Goal: Information Seeking & Learning: Learn about a topic

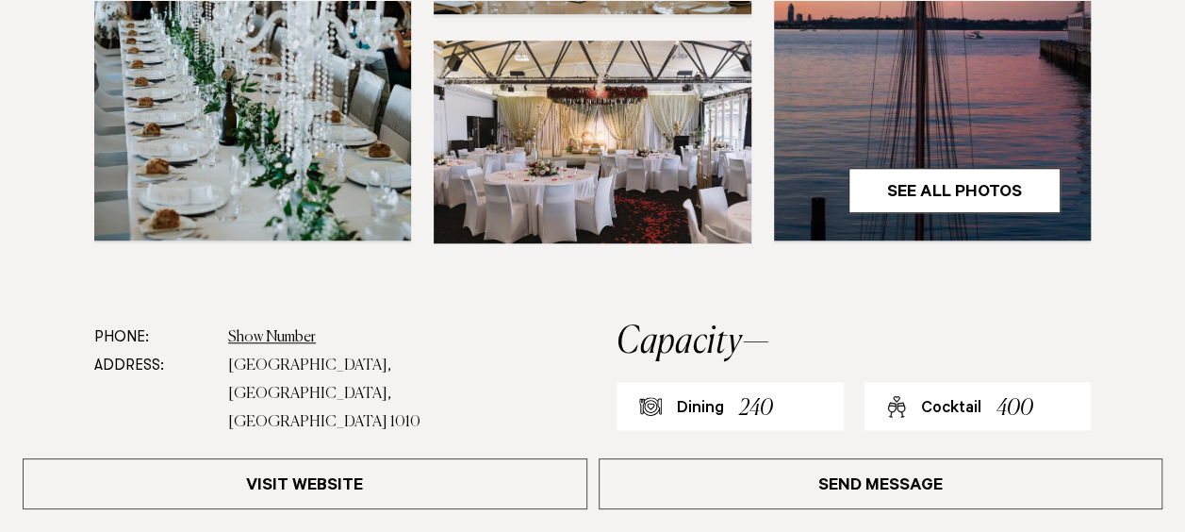
scroll to position [943, 0]
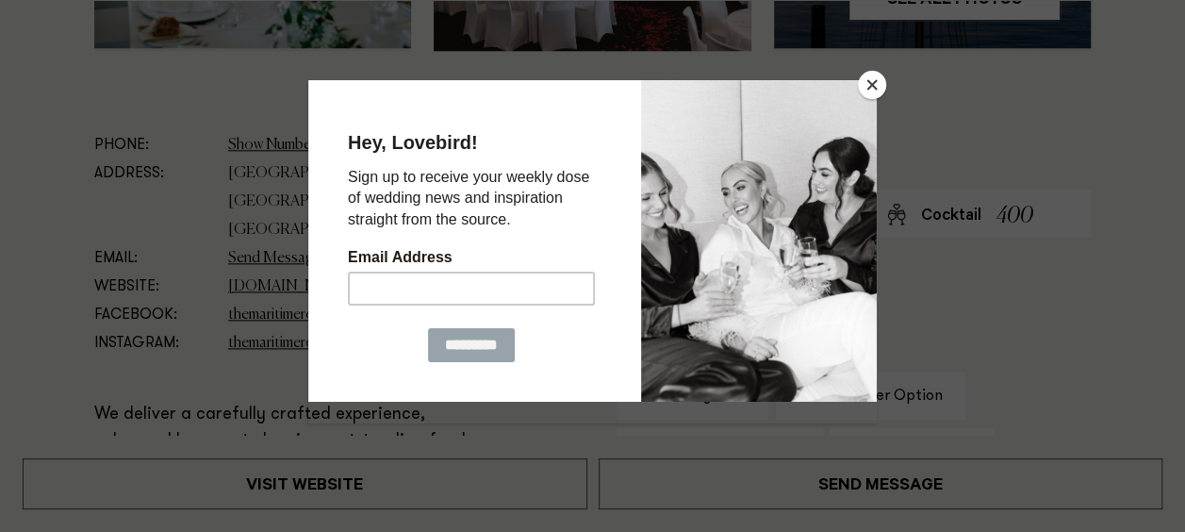
click at [879, 82] on button "Close" at bounding box center [872, 85] width 28 height 28
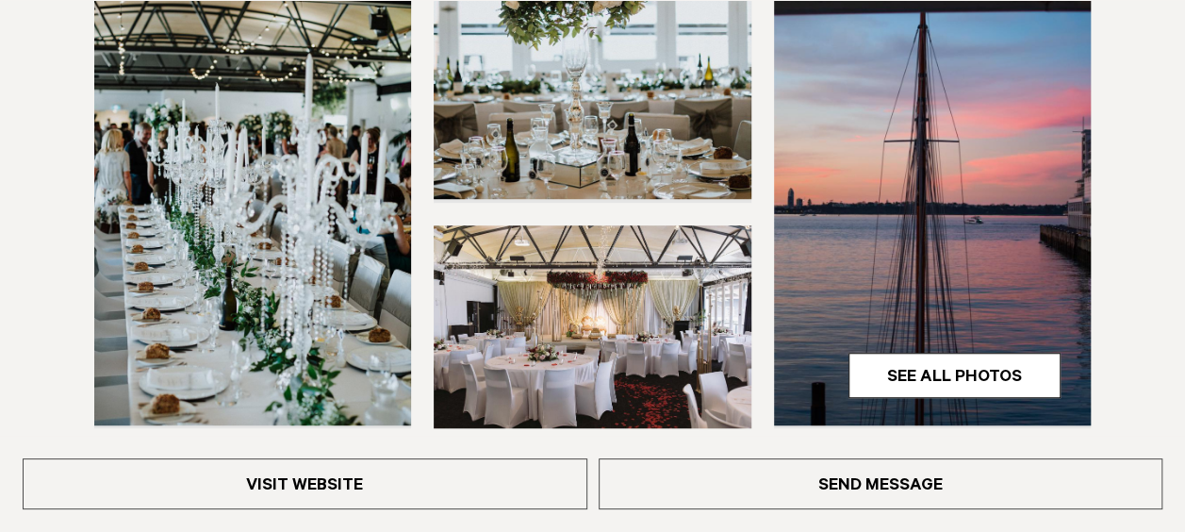
scroll to position [754, 0]
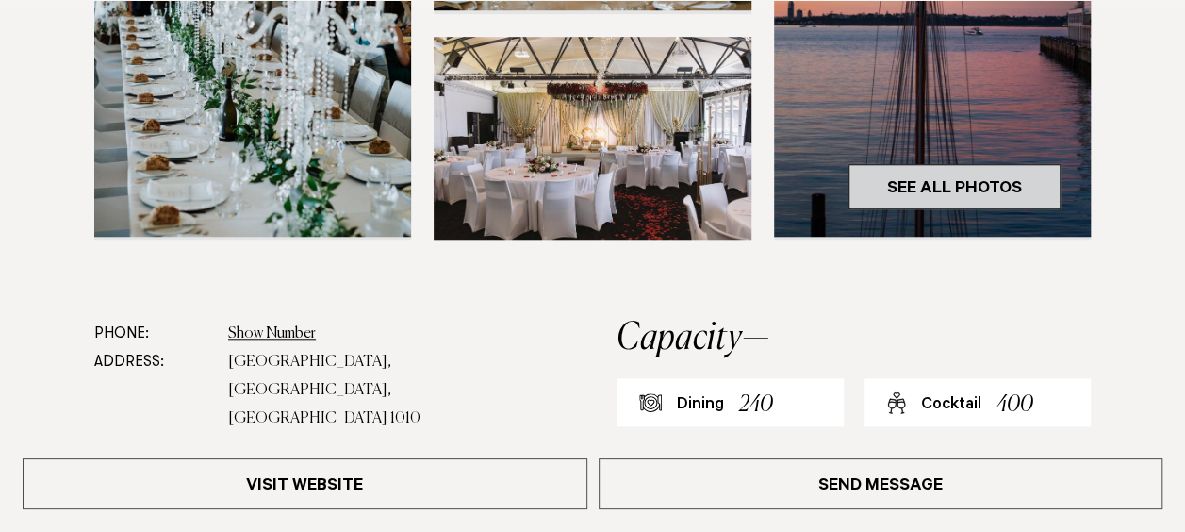
click at [883, 190] on link "See All Photos" at bounding box center [955, 186] width 212 height 45
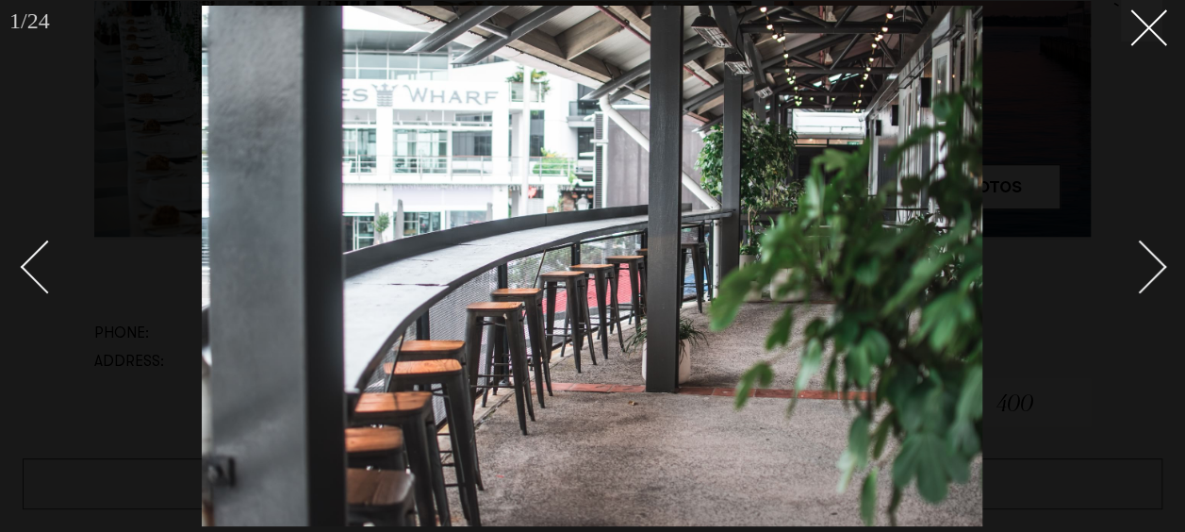
click at [1153, 262] on div "Next slide" at bounding box center [1141, 267] width 54 height 54
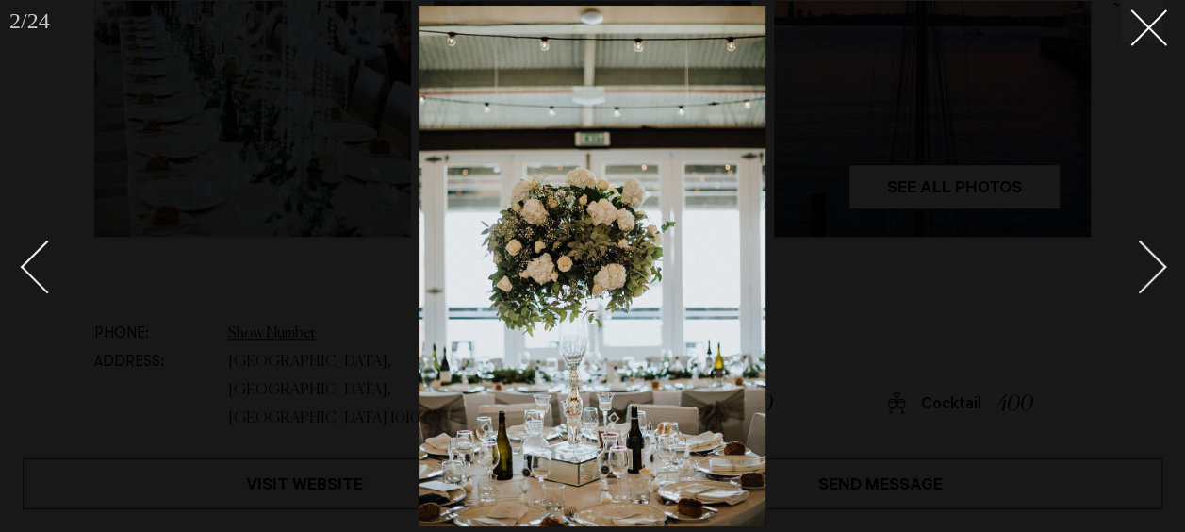
click at [1153, 262] on div "Next slide" at bounding box center [1141, 267] width 54 height 54
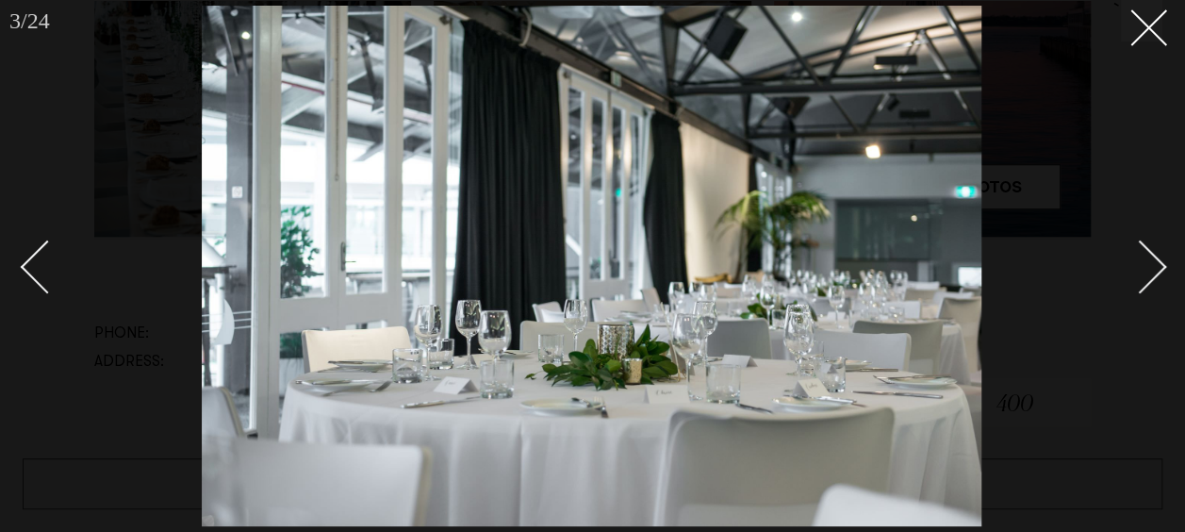
click at [1153, 262] on div "Next slide" at bounding box center [1141, 267] width 54 height 54
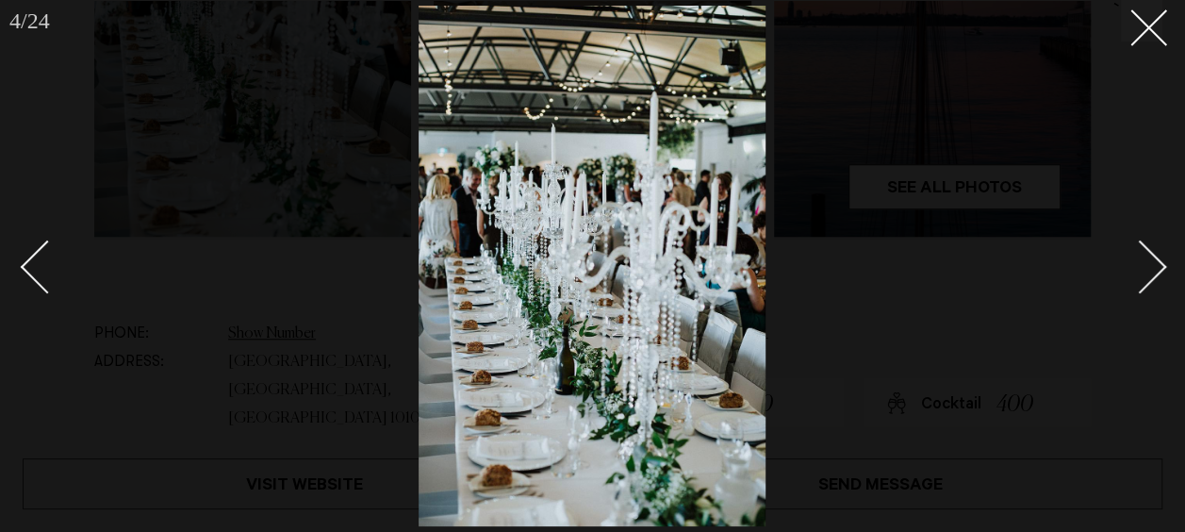
click at [1153, 262] on div "Next slide" at bounding box center [1141, 267] width 54 height 54
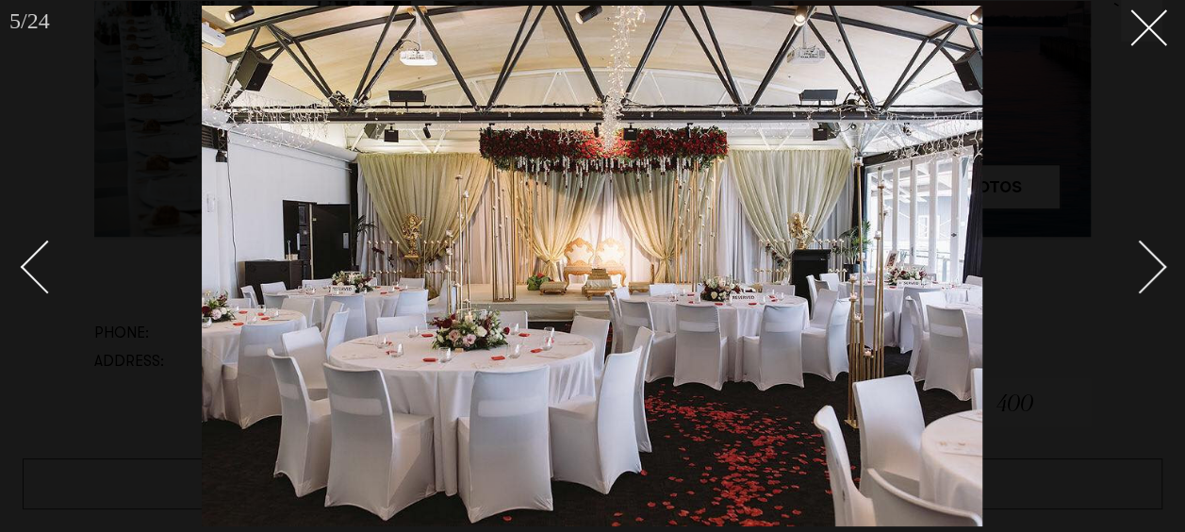
click at [1153, 262] on div "Next slide" at bounding box center [1141, 267] width 54 height 54
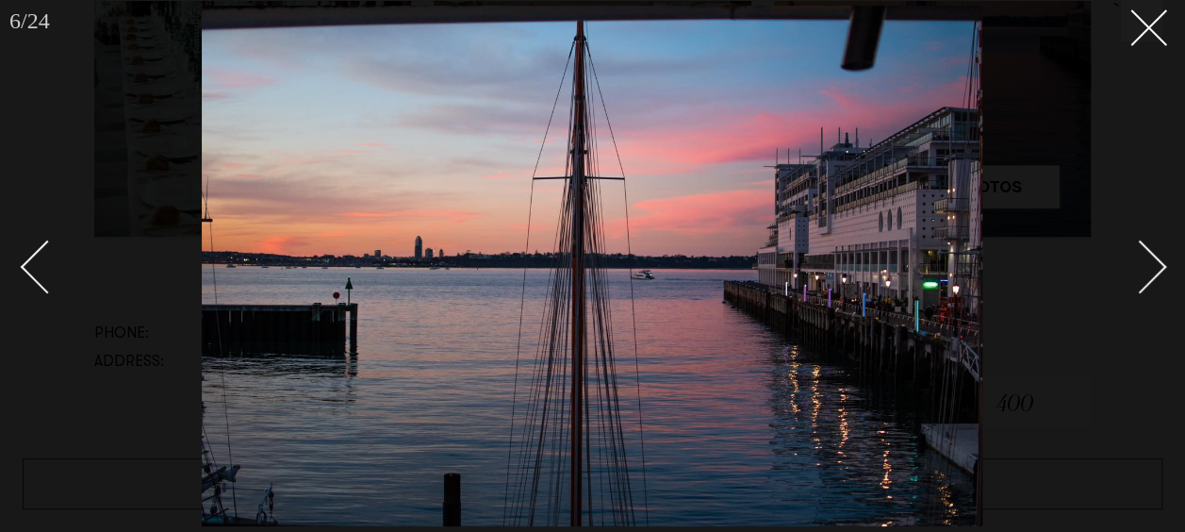
click at [1156, 262] on div "Next slide" at bounding box center [1141, 267] width 54 height 54
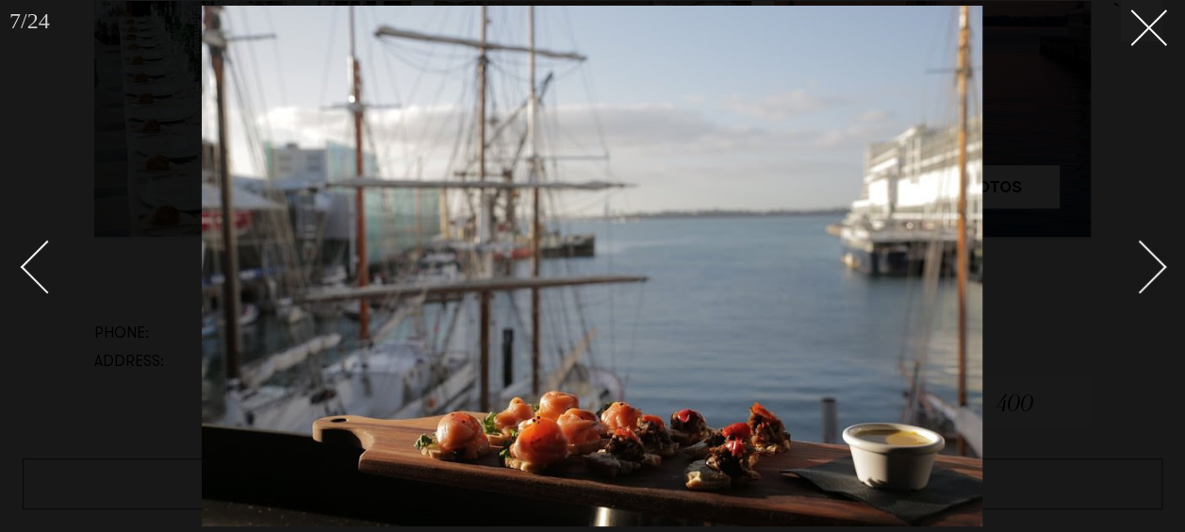
click at [1156, 262] on div "Next slide" at bounding box center [1141, 267] width 54 height 54
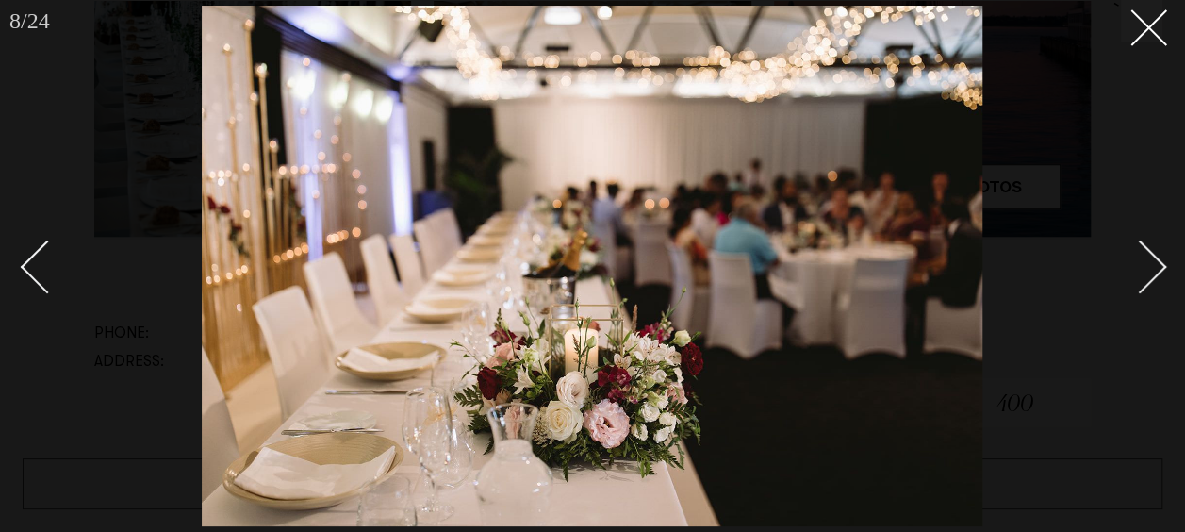
click at [1156, 262] on div "Next slide" at bounding box center [1141, 267] width 54 height 54
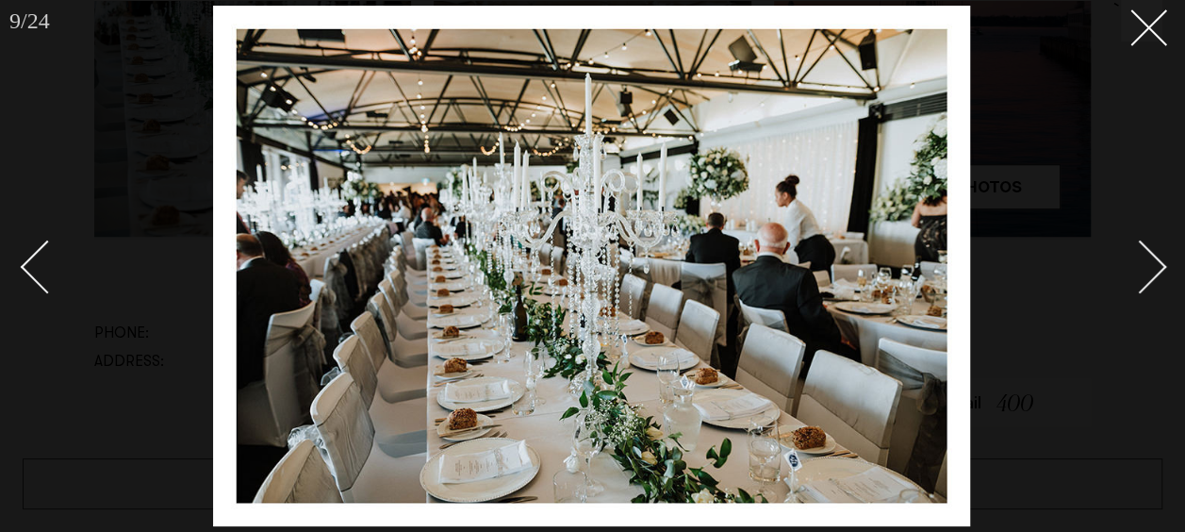
click at [1156, 262] on div "Next slide" at bounding box center [1141, 267] width 54 height 54
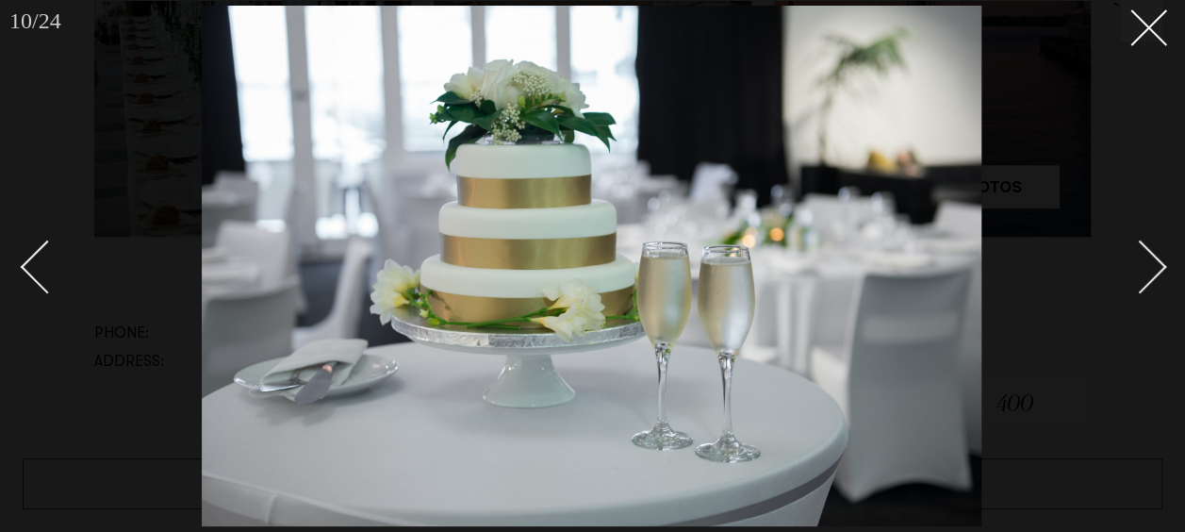
click at [1156, 262] on div "Next slide" at bounding box center [1141, 267] width 54 height 54
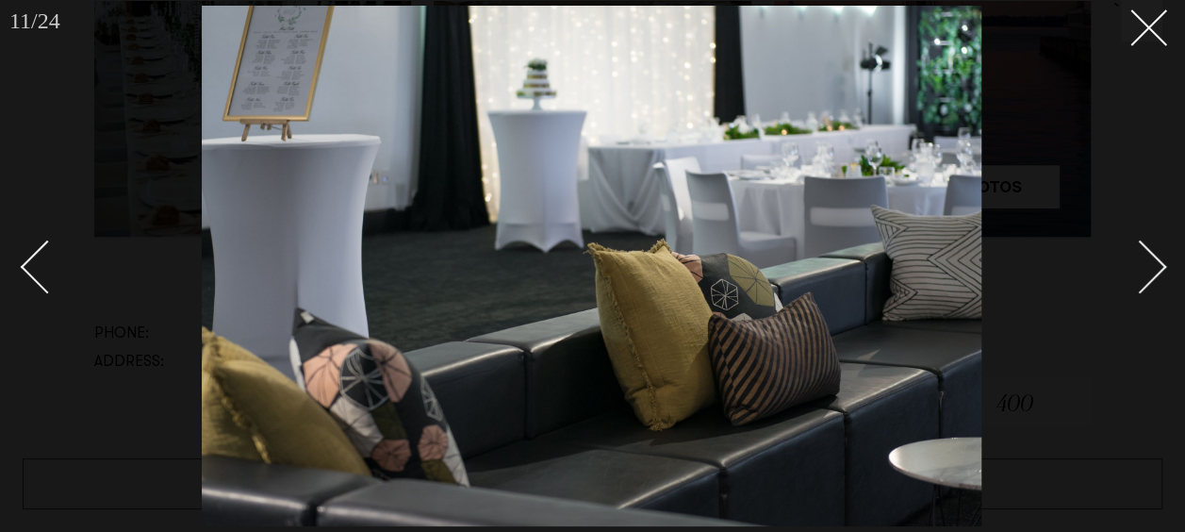
click at [1156, 262] on div "Next slide" at bounding box center [1141, 267] width 54 height 54
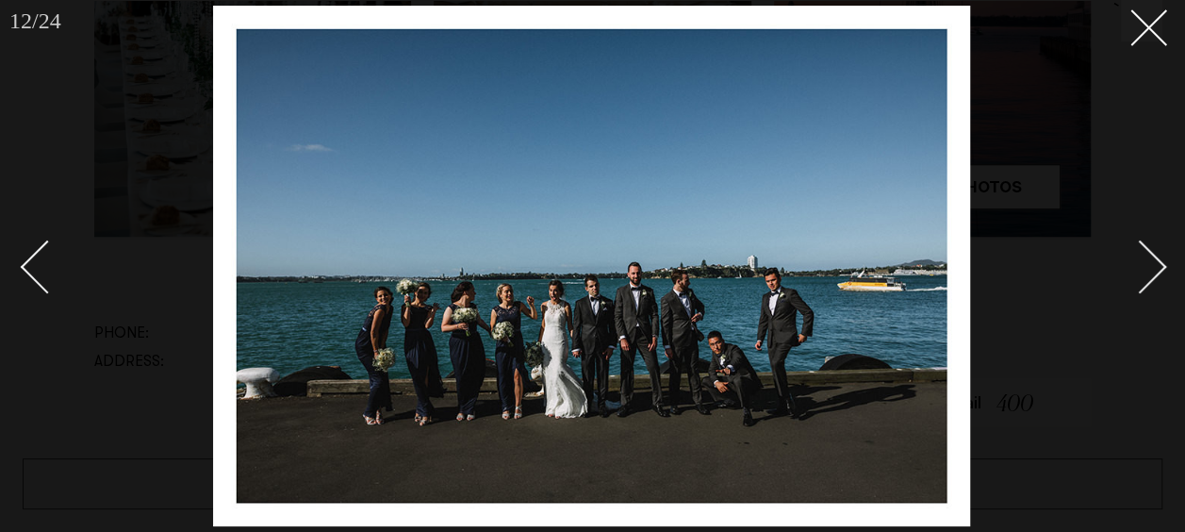
click at [1156, 262] on div "Next slide" at bounding box center [1141, 267] width 54 height 54
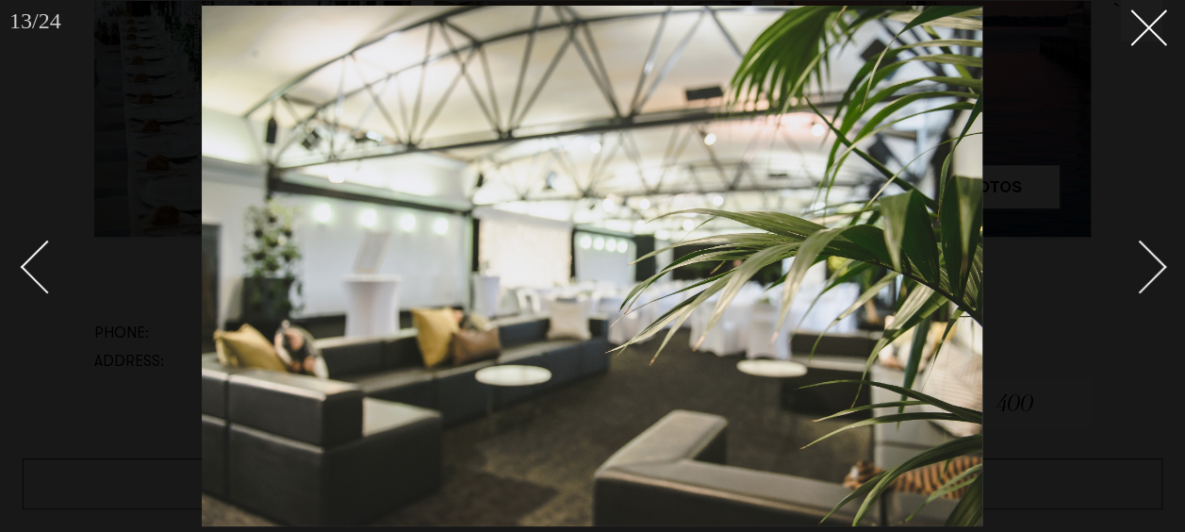
click at [1156, 262] on div "Next slide" at bounding box center [1141, 267] width 54 height 54
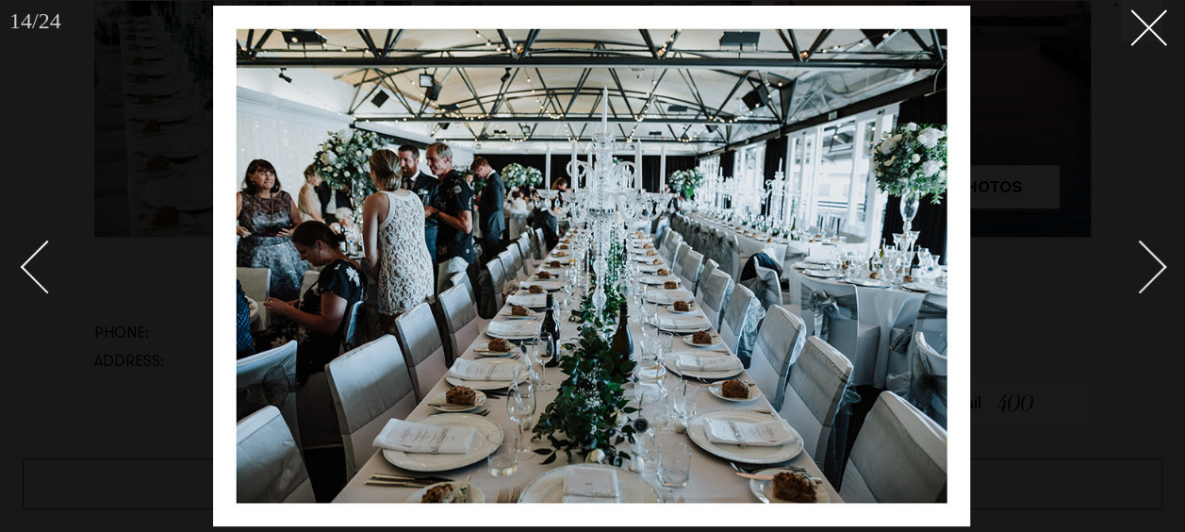
click at [1156, 262] on div "Next slide" at bounding box center [1141, 267] width 54 height 54
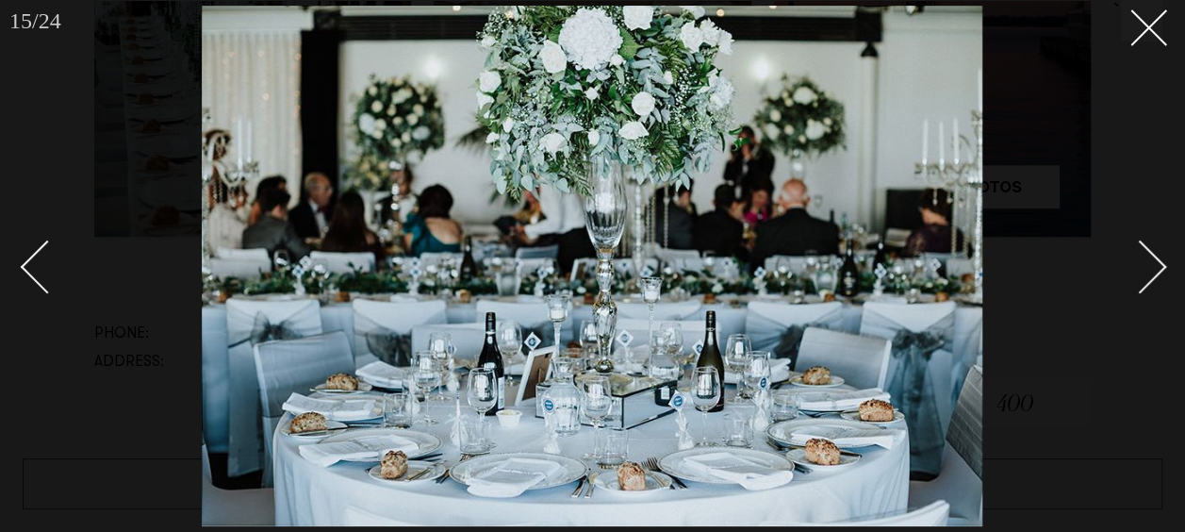
click at [1159, 262] on div "Next slide" at bounding box center [1141, 267] width 54 height 54
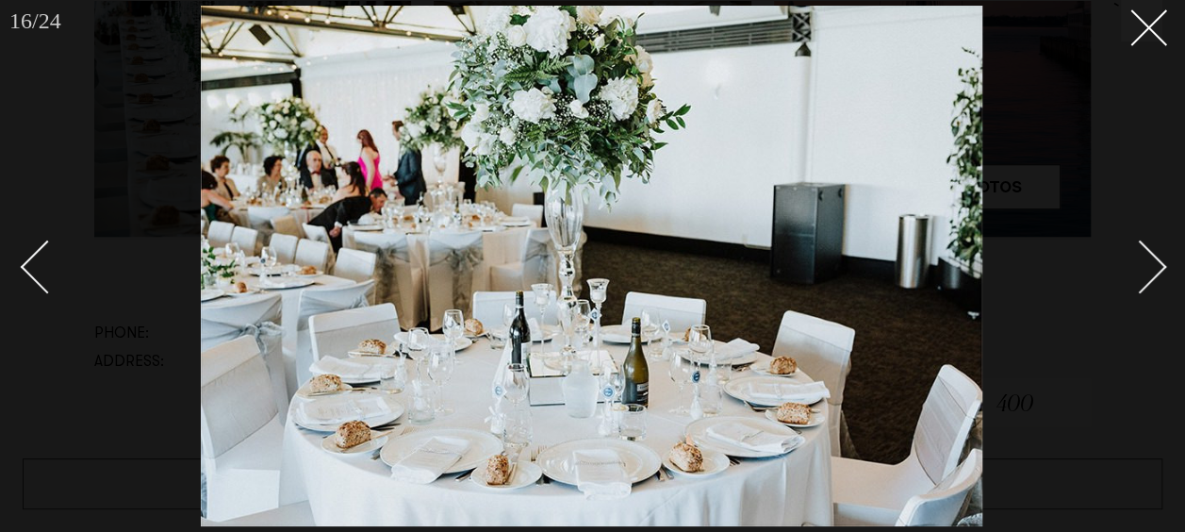
click at [1159, 262] on div "Next slide" at bounding box center [1141, 267] width 54 height 54
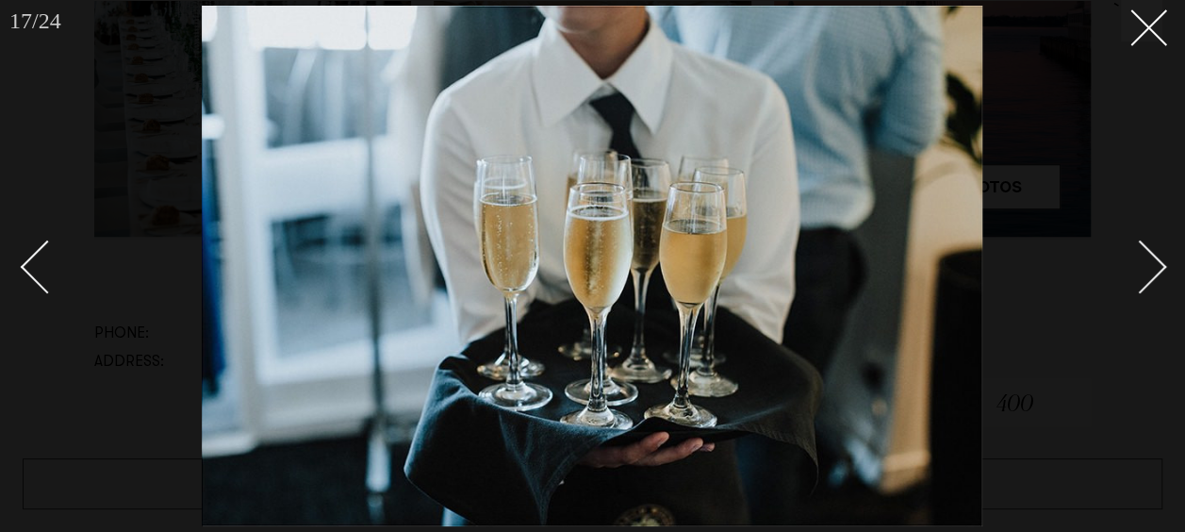
click at [1160, 262] on div "Next slide" at bounding box center [1141, 267] width 54 height 54
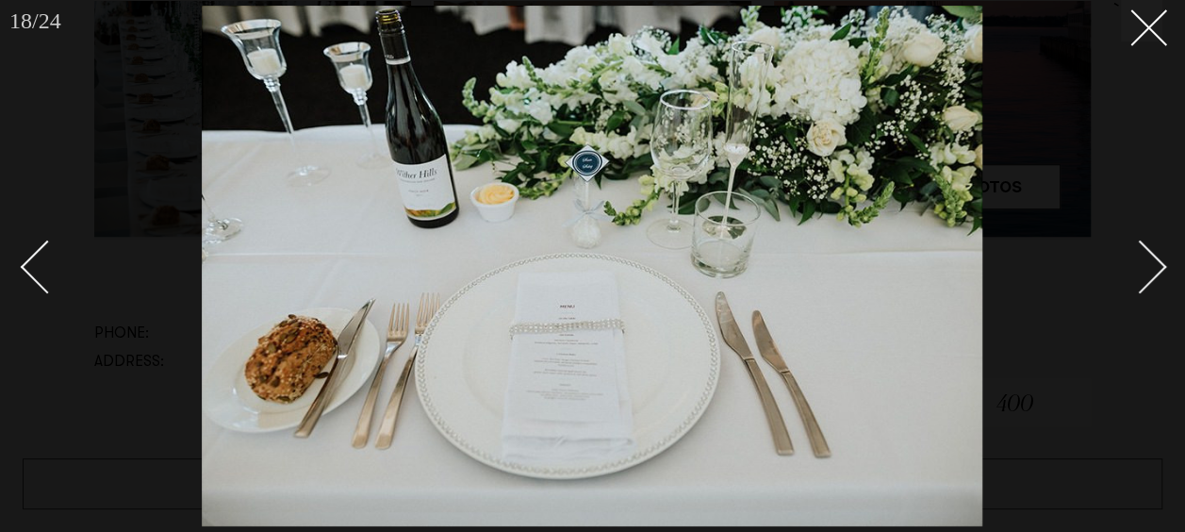
click at [1160, 262] on div "Next slide" at bounding box center [1141, 267] width 54 height 54
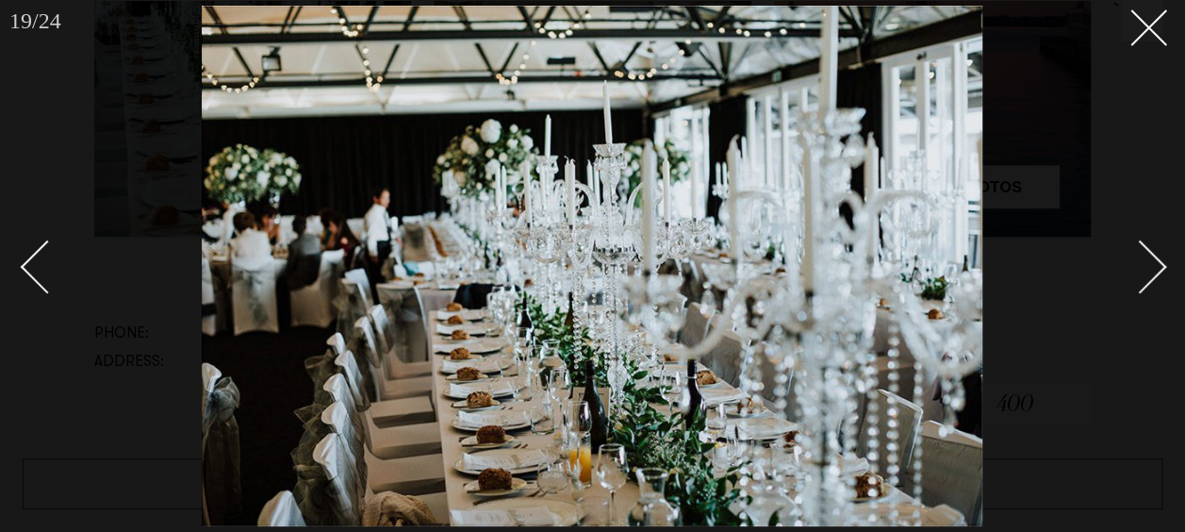
click at [1160, 262] on div "Next slide" at bounding box center [1141, 267] width 54 height 54
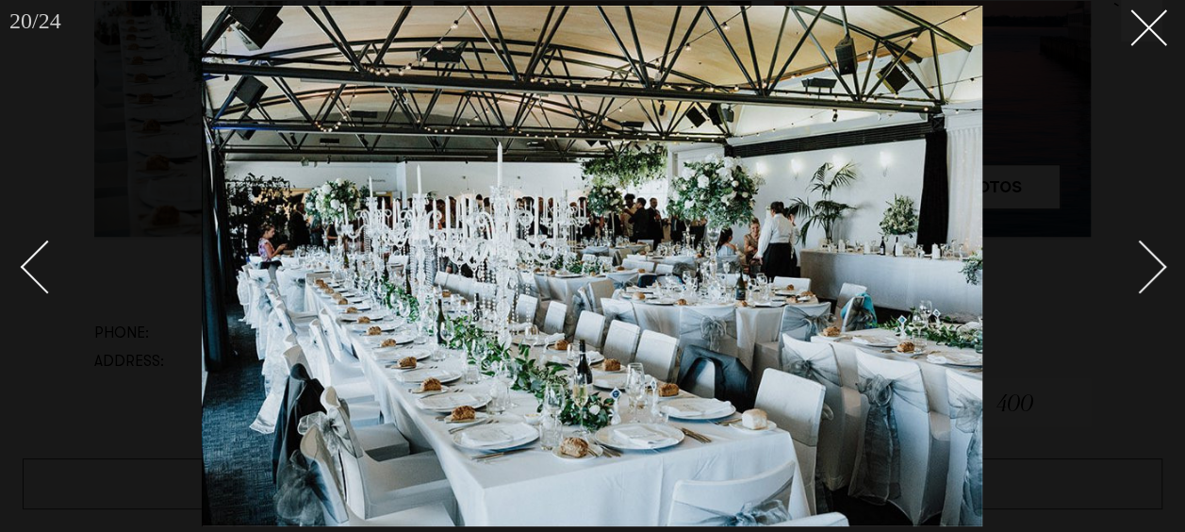
click at [1160, 262] on div "Next slide" at bounding box center [1141, 267] width 54 height 54
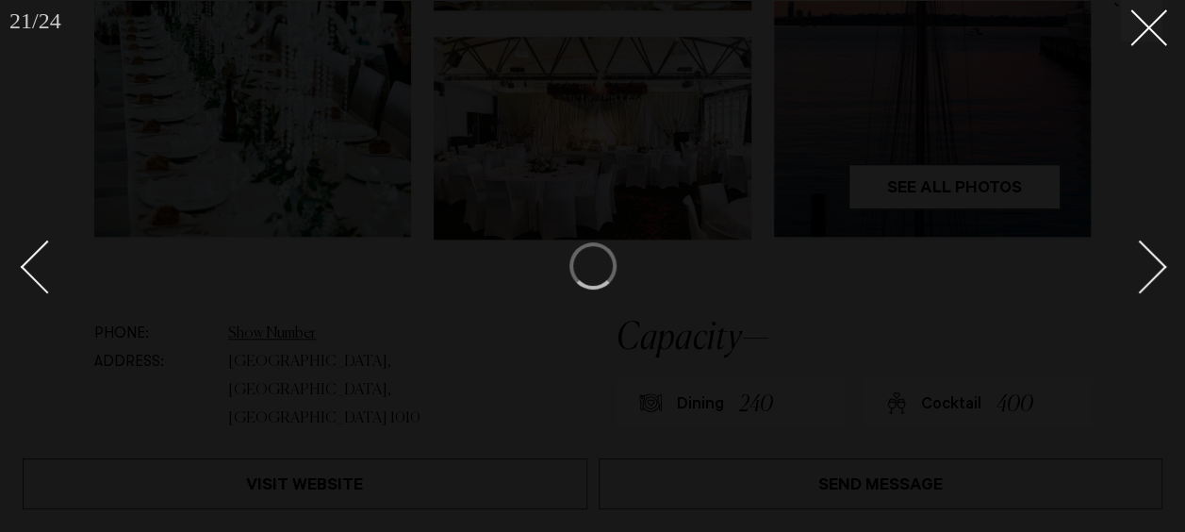
click at [1160, 262] on div "Next slide" at bounding box center [1141, 267] width 54 height 54
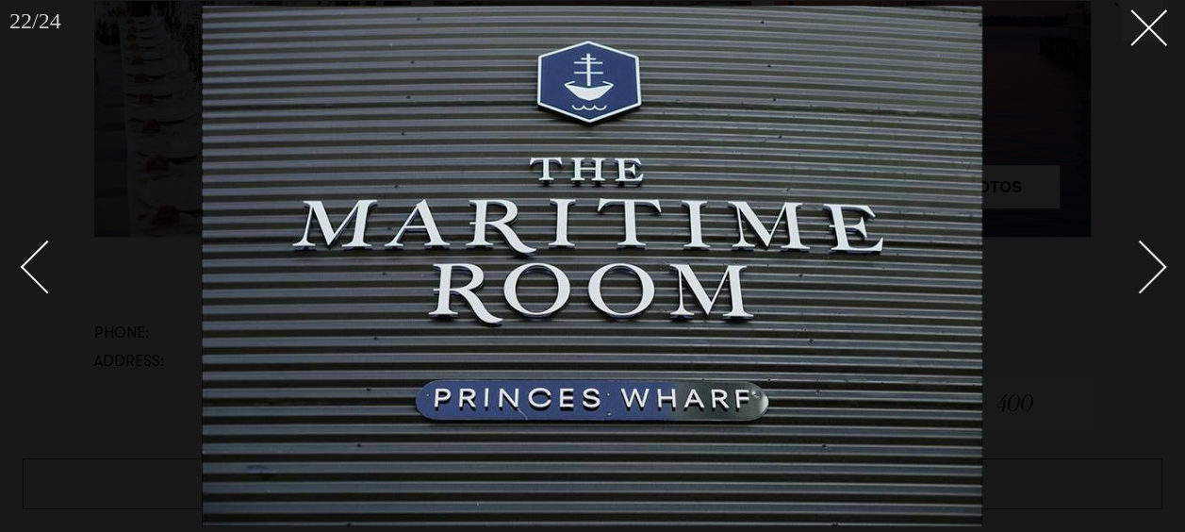
click at [1163, 262] on div "22 / 24 `" at bounding box center [592, 266] width 1185 height 532
click at [1165, 264] on div at bounding box center [592, 266] width 1185 height 532
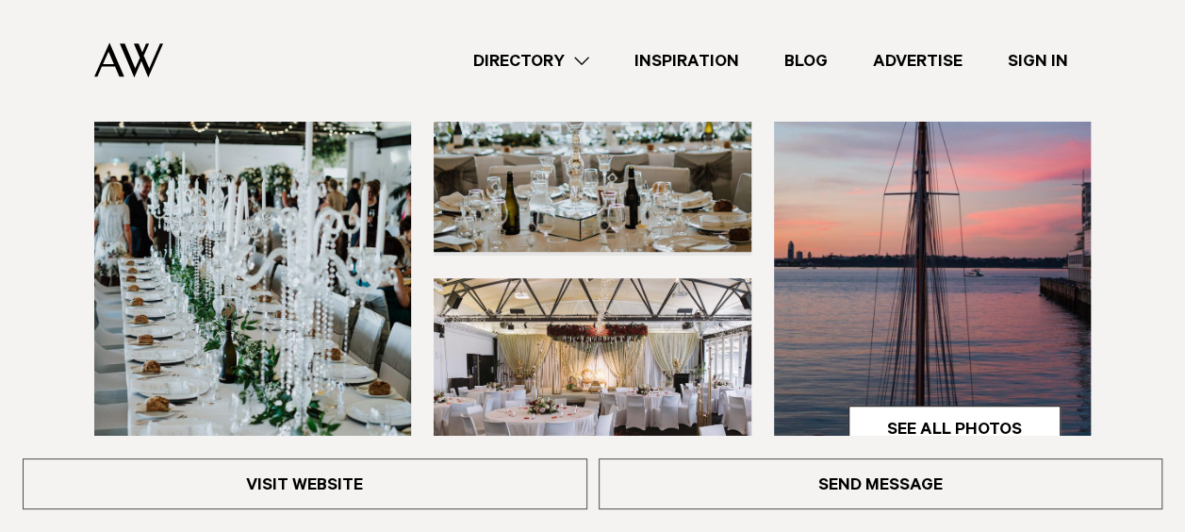
scroll to position [283, 0]
